Goal: Task Accomplishment & Management: Use online tool/utility

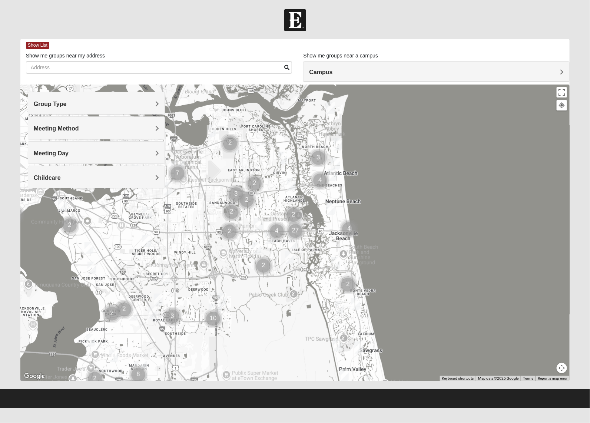
click at [64, 107] on span "Group Type" at bounding box center [50, 104] width 33 height 6
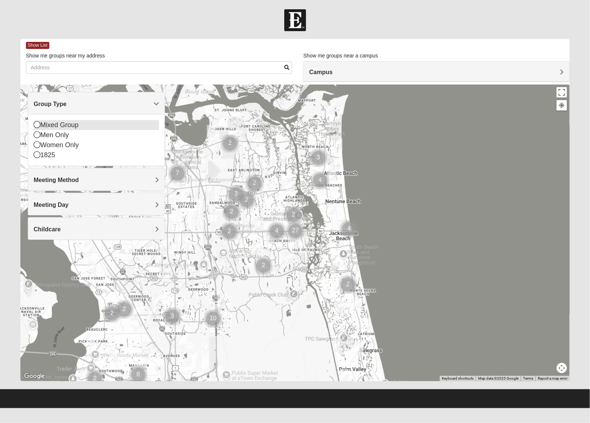
click at [63, 125] on div "Mixed Group" at bounding box center [97, 125] width 126 height 10
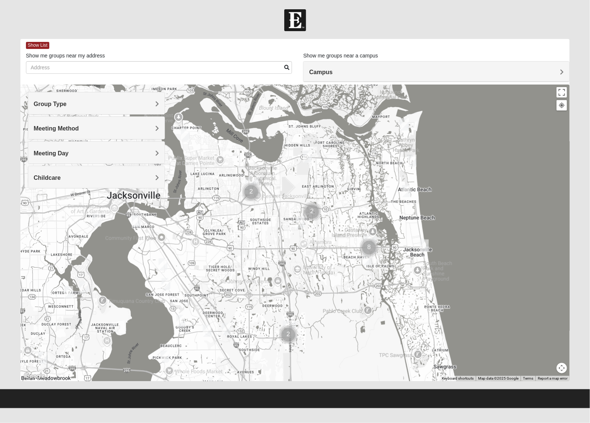
drag, startPoint x: 138, startPoint y: 227, endPoint x: 216, endPoint y: 243, distance: 79.1
click at [216, 243] on div at bounding box center [294, 232] width 549 height 296
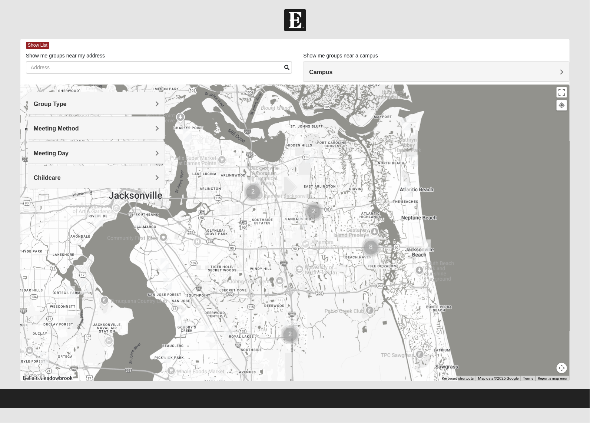
click at [86, 179] on h4 "Childcare" at bounding box center [97, 177] width 126 height 7
click at [165, 266] on img "Mixed Brown 32207" at bounding box center [164, 264] width 9 height 12
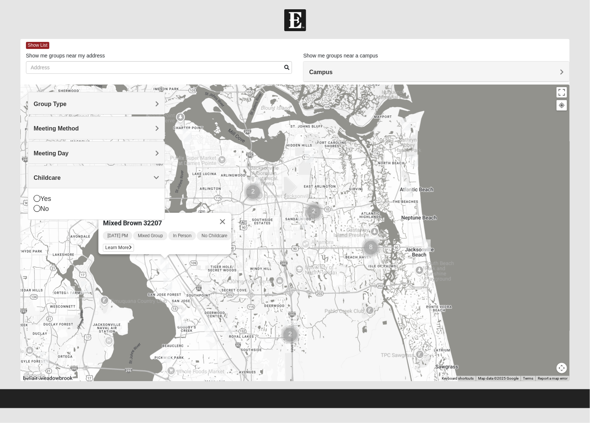
click at [167, 283] on img "Mixed Mann 32217" at bounding box center [167, 284] width 9 height 12
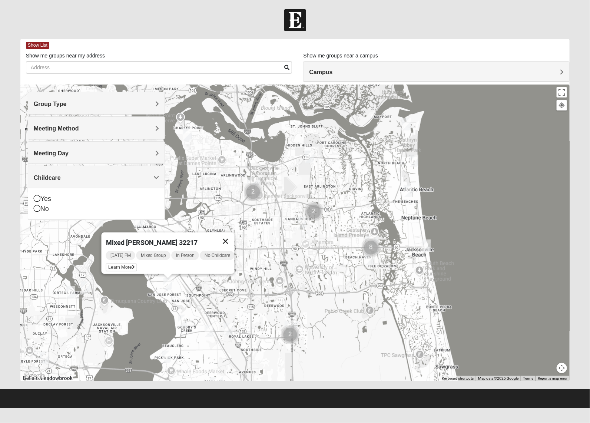
click at [232, 236] on button "Close" at bounding box center [225, 241] width 18 height 18
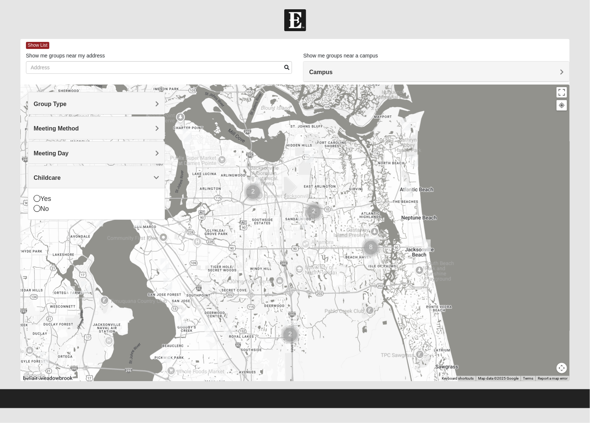
click at [172, 283] on img "Mixed Mann 32217" at bounding box center [167, 284] width 9 height 12
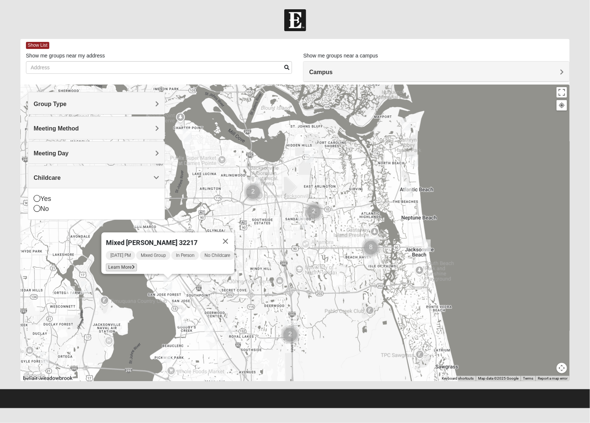
click at [128, 266] on span "Learn More" at bounding box center [121, 267] width 31 height 8
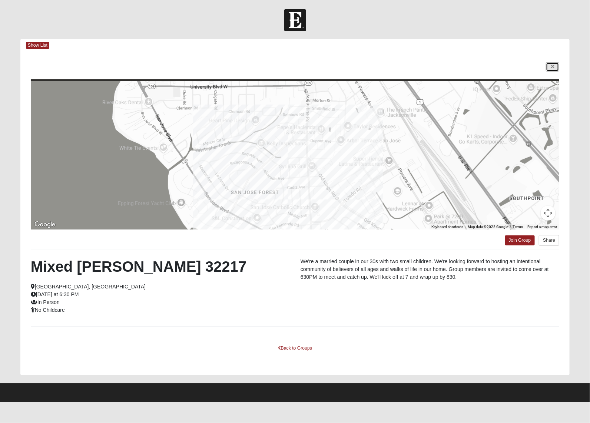
click at [555, 67] on link at bounding box center [552, 66] width 13 height 9
